Goal: Find specific page/section: Find specific page/section

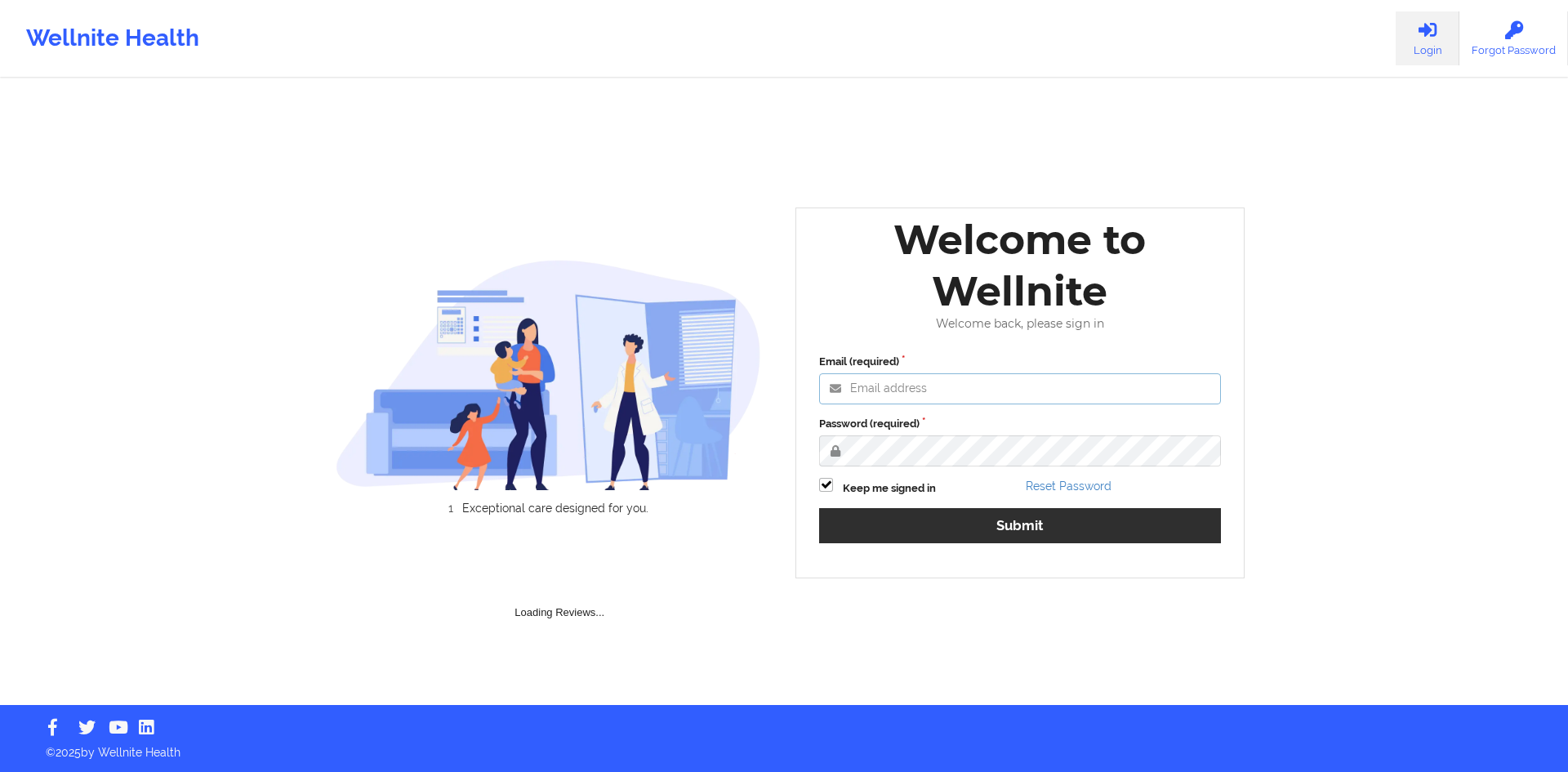
type input "[PERSON_NAME][EMAIL_ADDRESS][DOMAIN_NAME]"
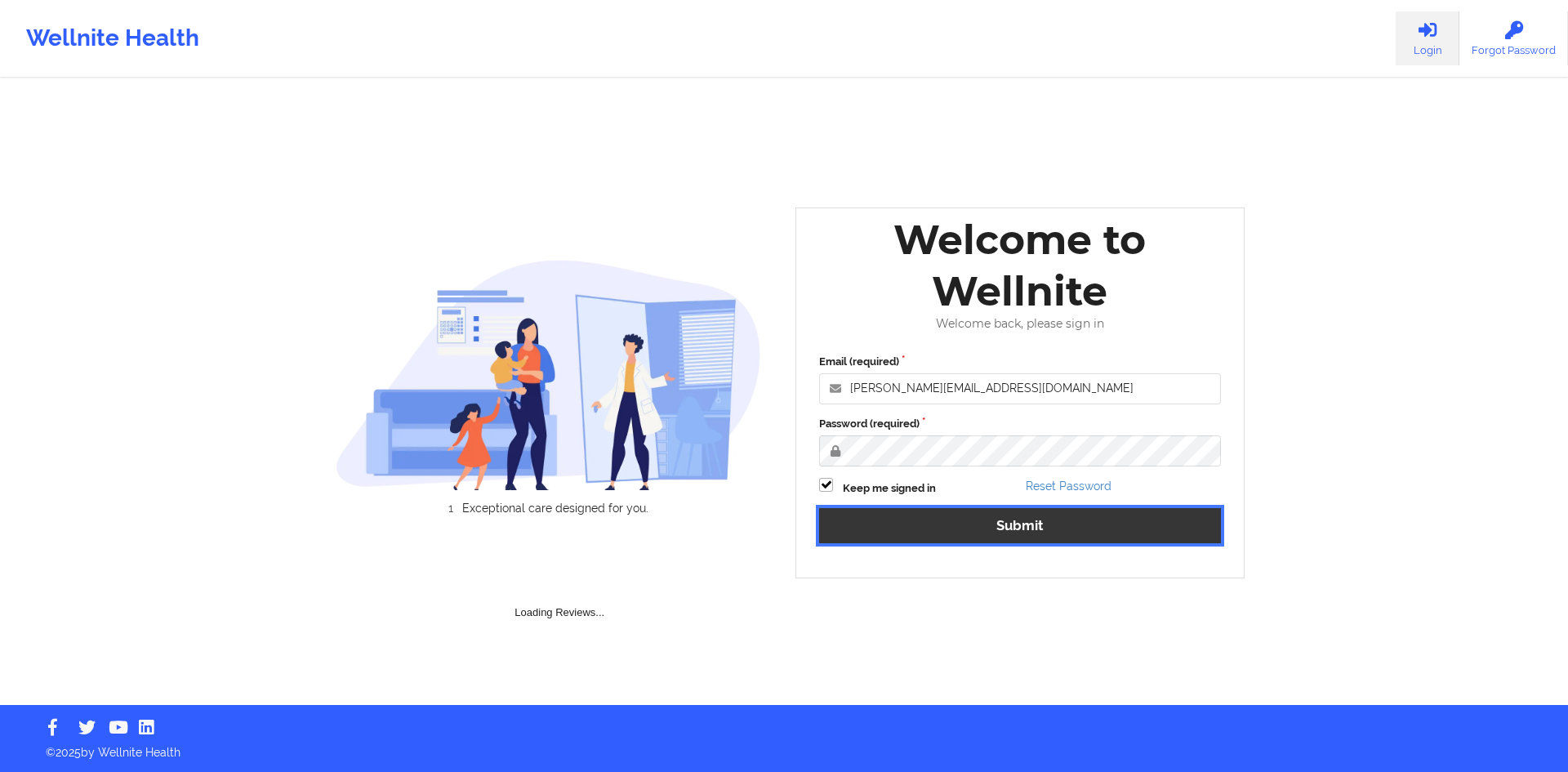
click at [1012, 521] on button "Submit" at bounding box center [1019, 525] width 402 height 35
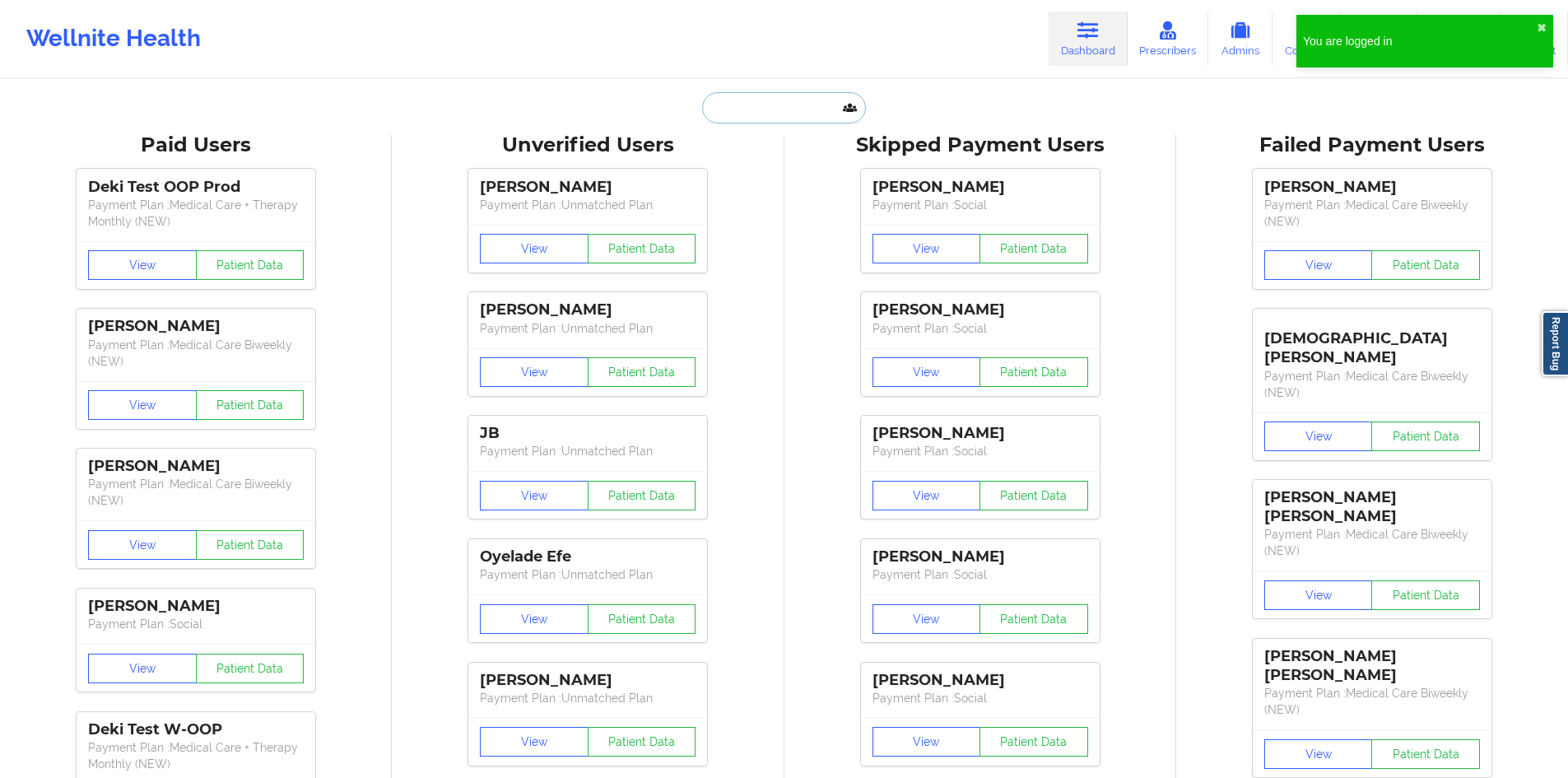
click at [802, 111] on input "text" at bounding box center [783, 107] width 163 height 32
click at [778, 96] on input "text" at bounding box center [783, 107] width 163 height 32
paste input "[PERSON_NAME]"
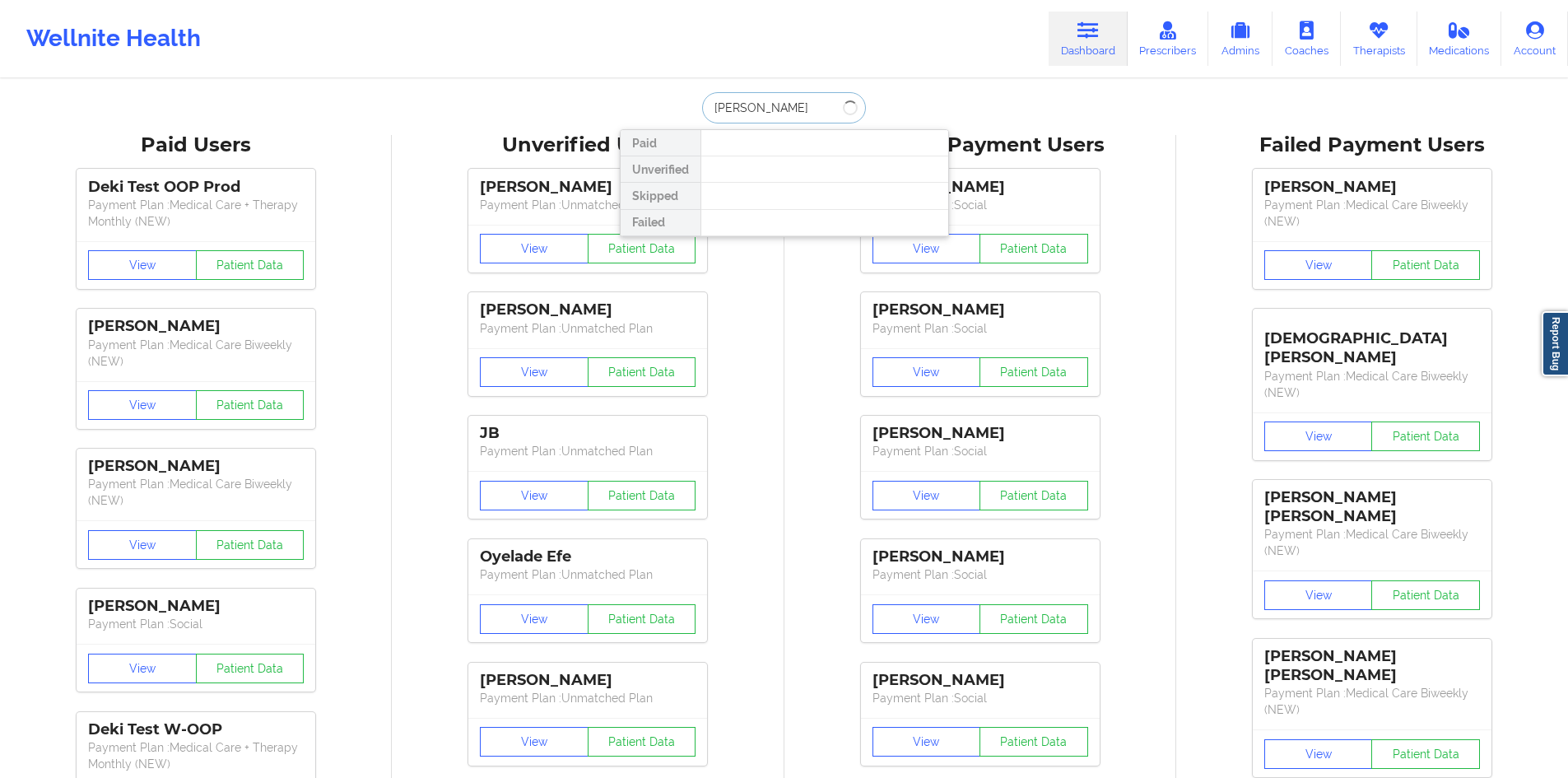
type input "[PERSON_NAME]"
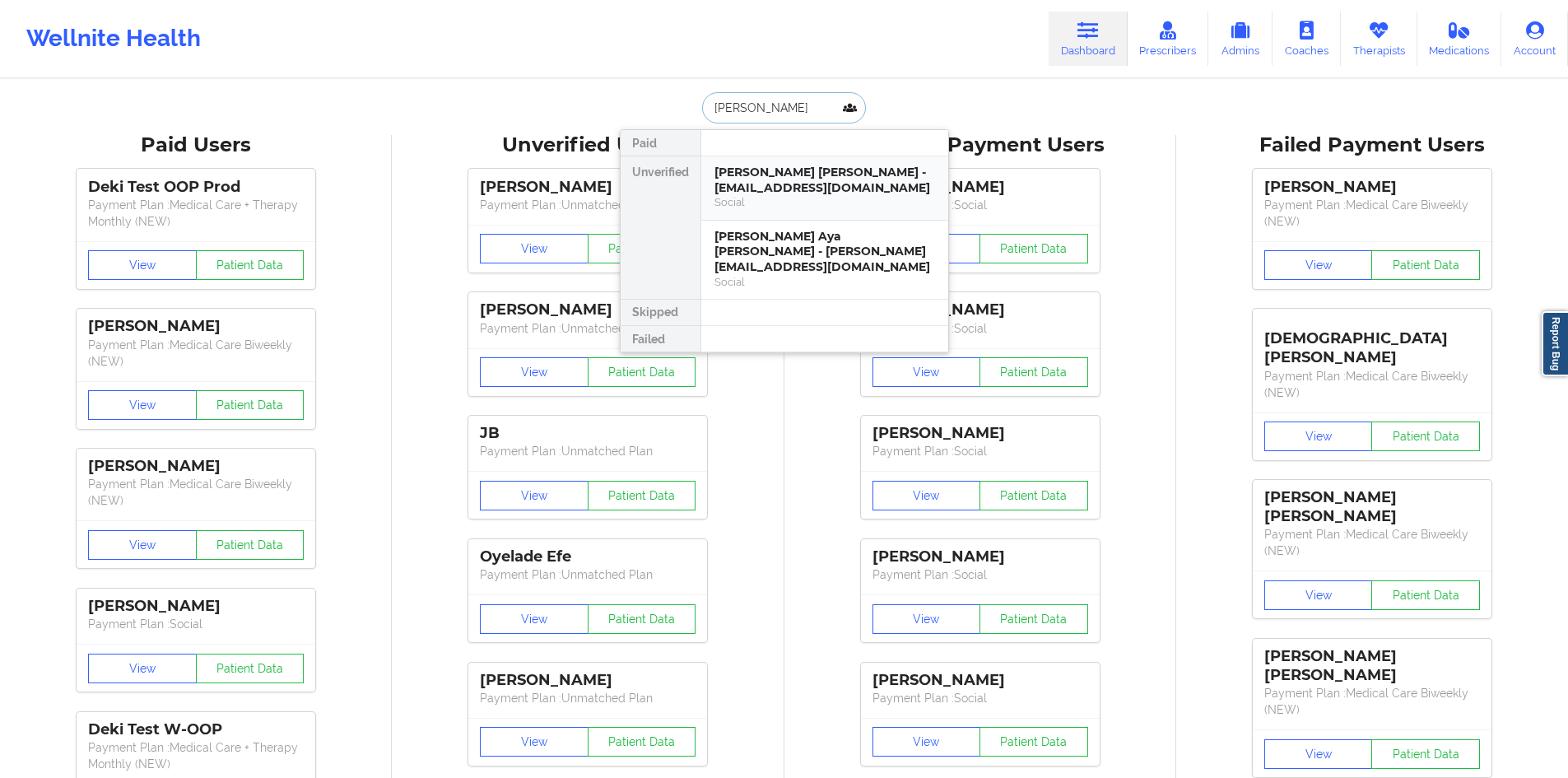
click at [764, 178] on div "[PERSON_NAME] [PERSON_NAME] - [EMAIL_ADDRESS][DOMAIN_NAME]" at bounding box center [824, 179] width 221 height 31
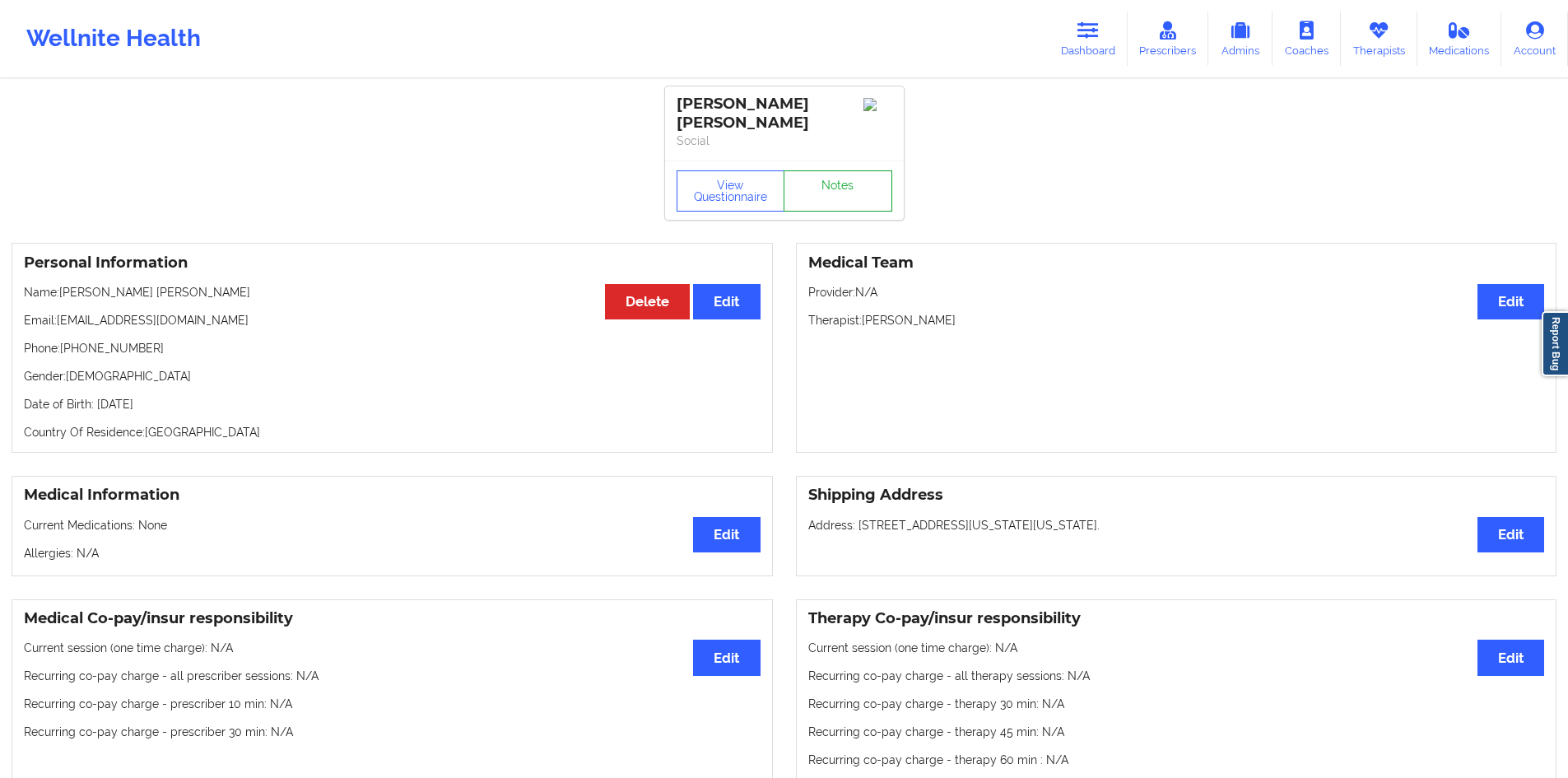
click at [856, 173] on link "Notes" at bounding box center [838, 191] width 108 height 41
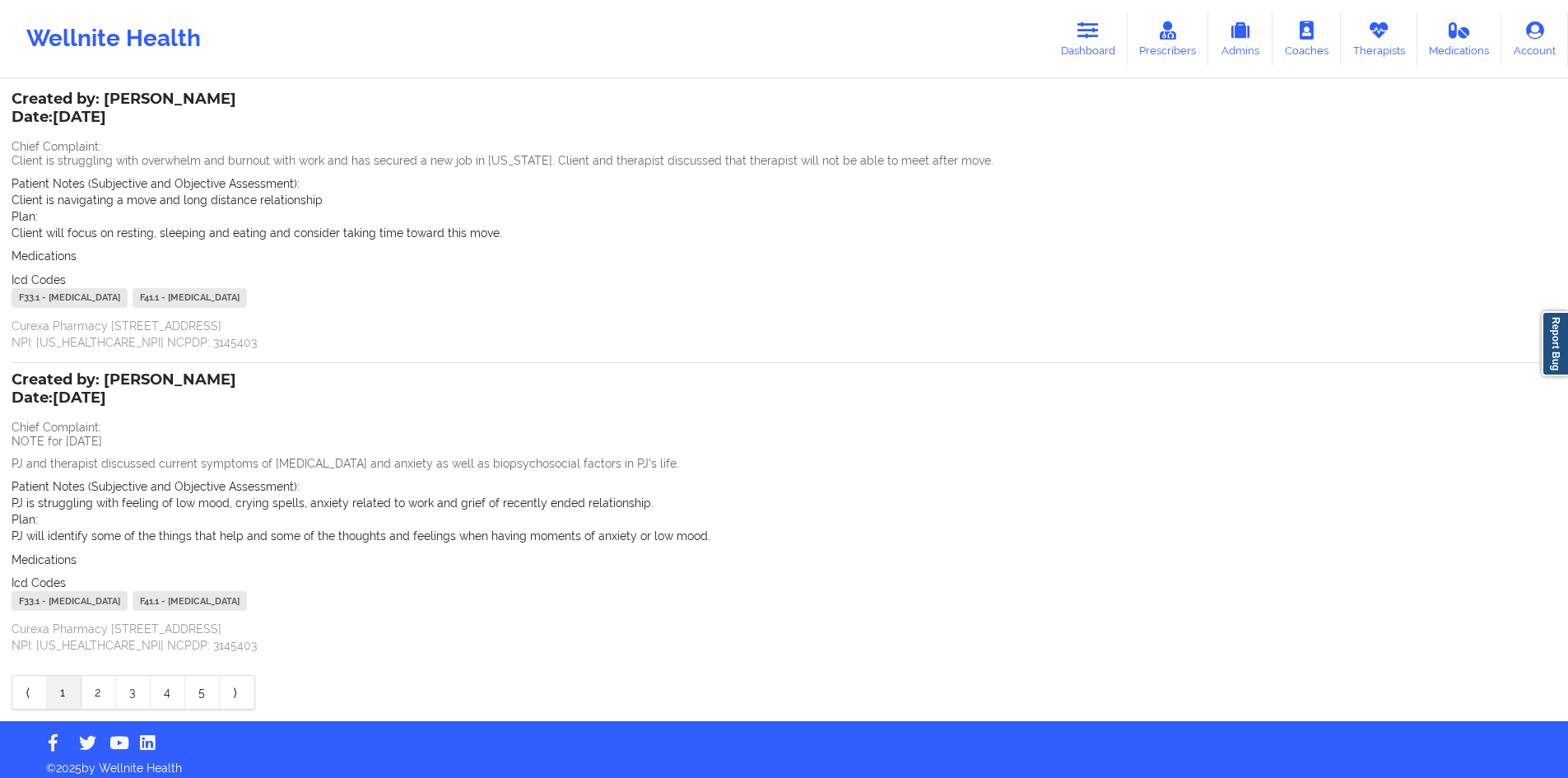
scroll to position [102, 0]
